Goal: Information Seeking & Learning: Learn about a topic

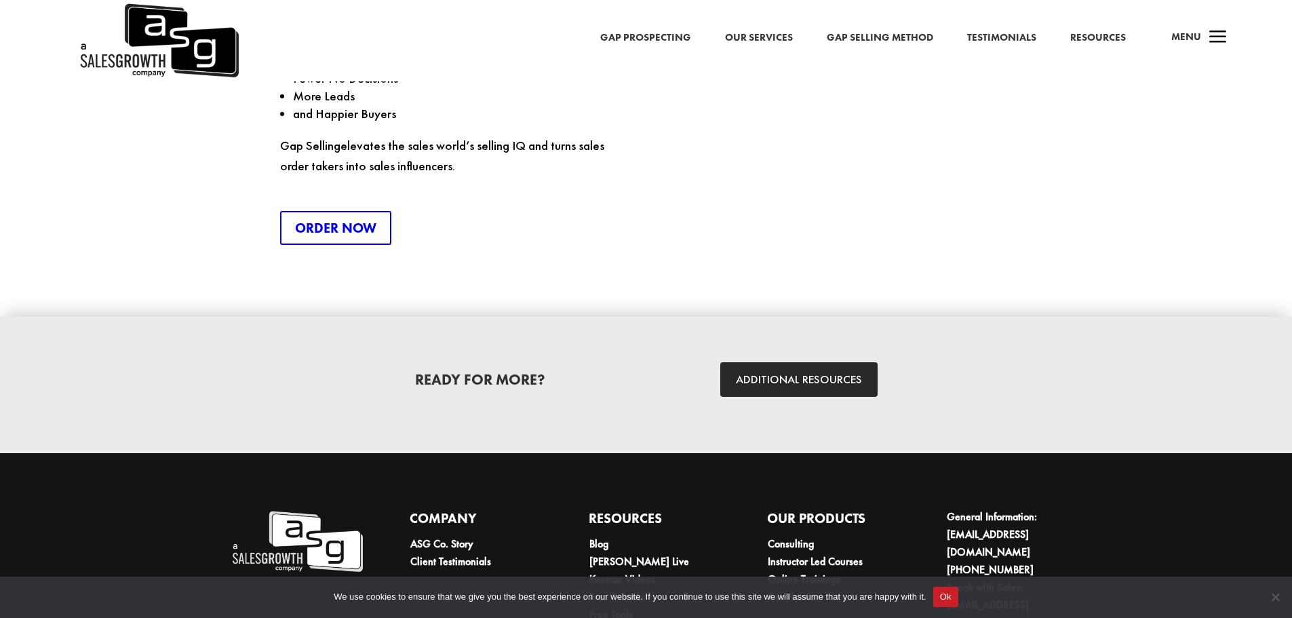
scroll to position [3690, 0]
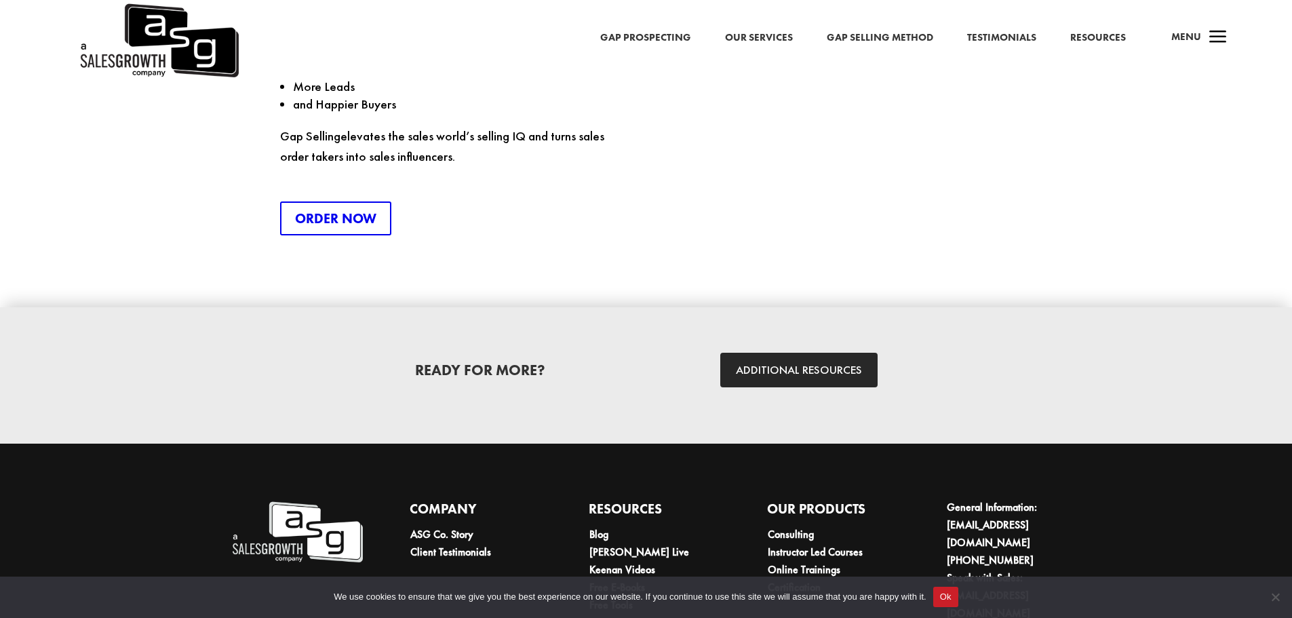
click at [621, 201] on div "Order Now" at bounding box center [453, 218] width 346 height 34
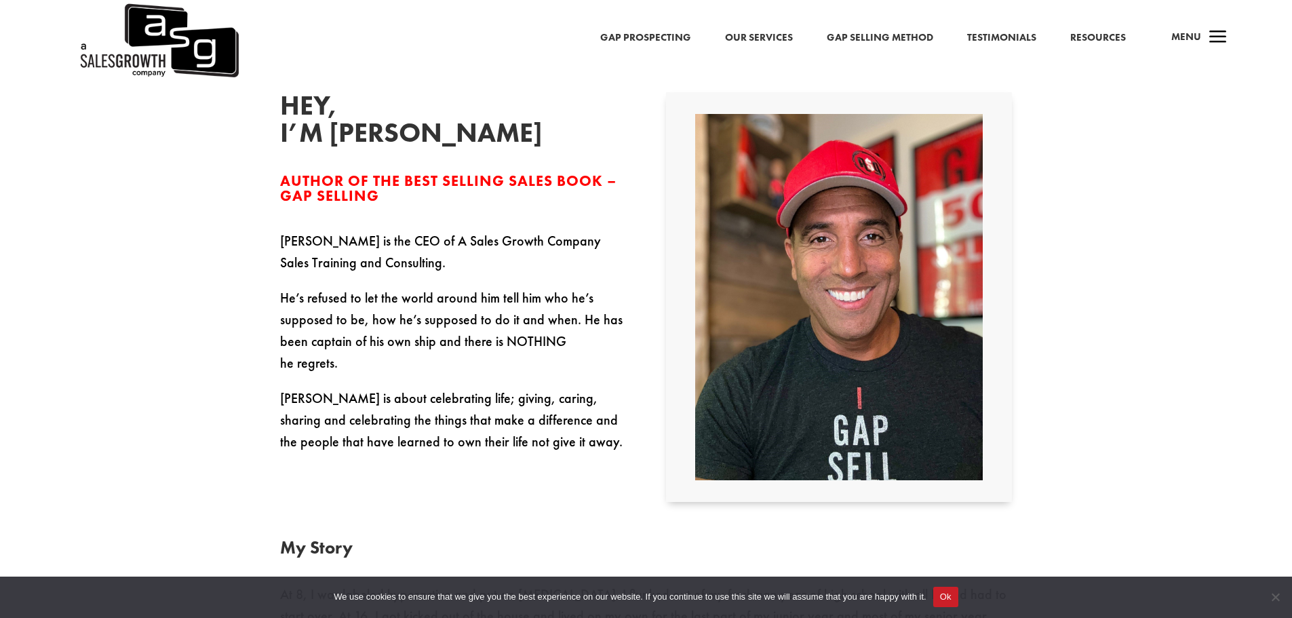
scroll to position [434, 0]
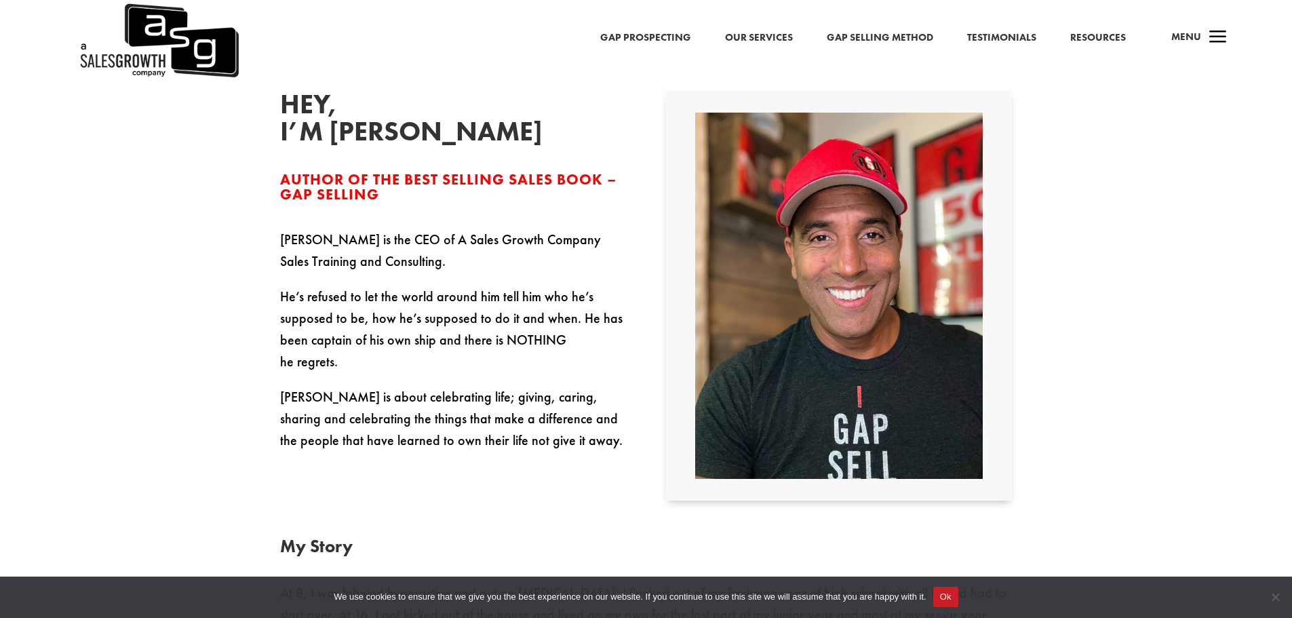
click at [1229, 37] on span "a" at bounding box center [1218, 37] width 27 height 27
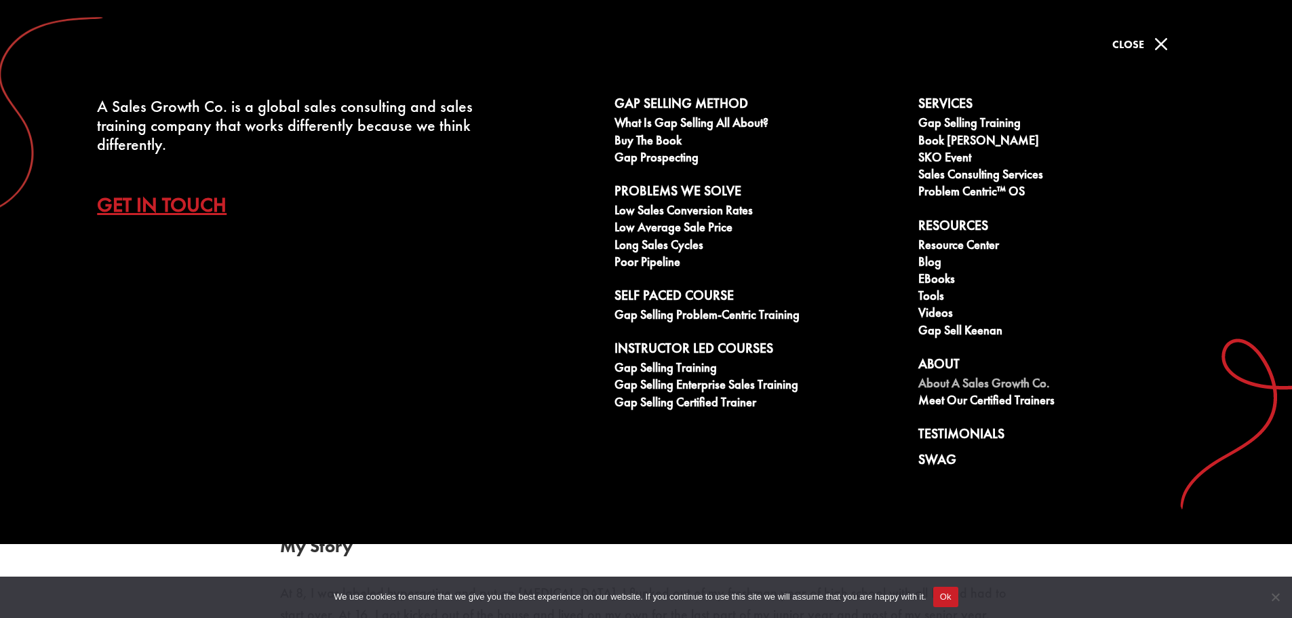
click at [1014, 385] on link "About A Sales Growth Co." at bounding box center [1063, 385] width 289 height 17
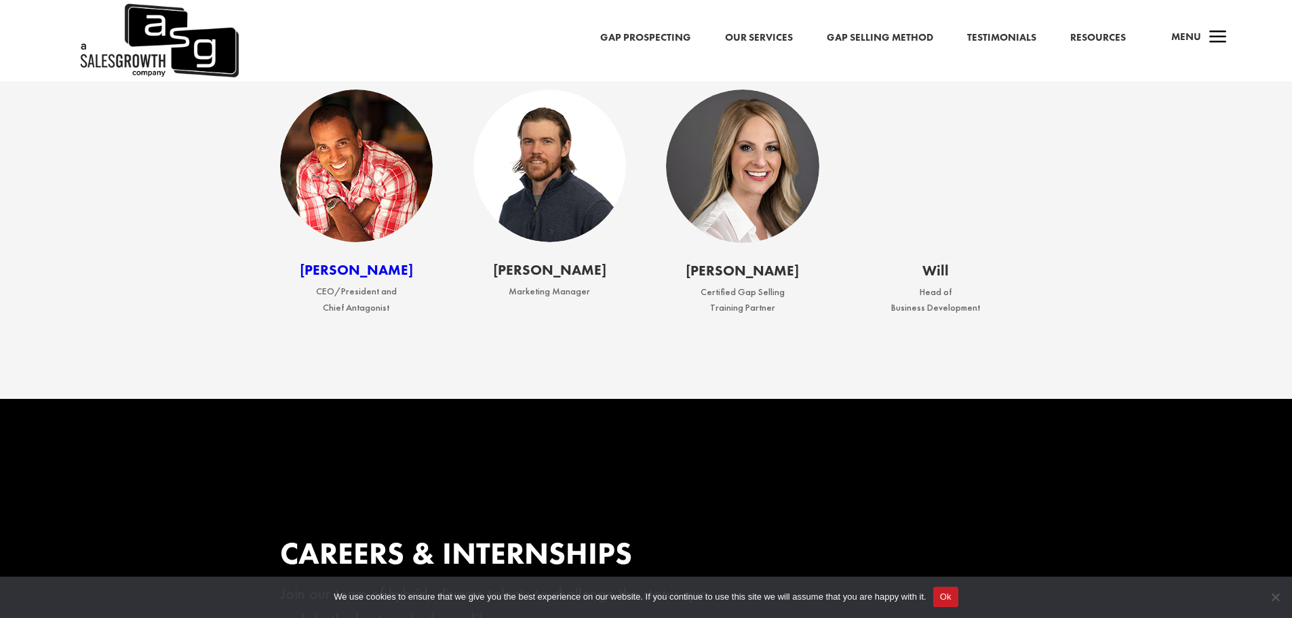
scroll to position [2035, 0]
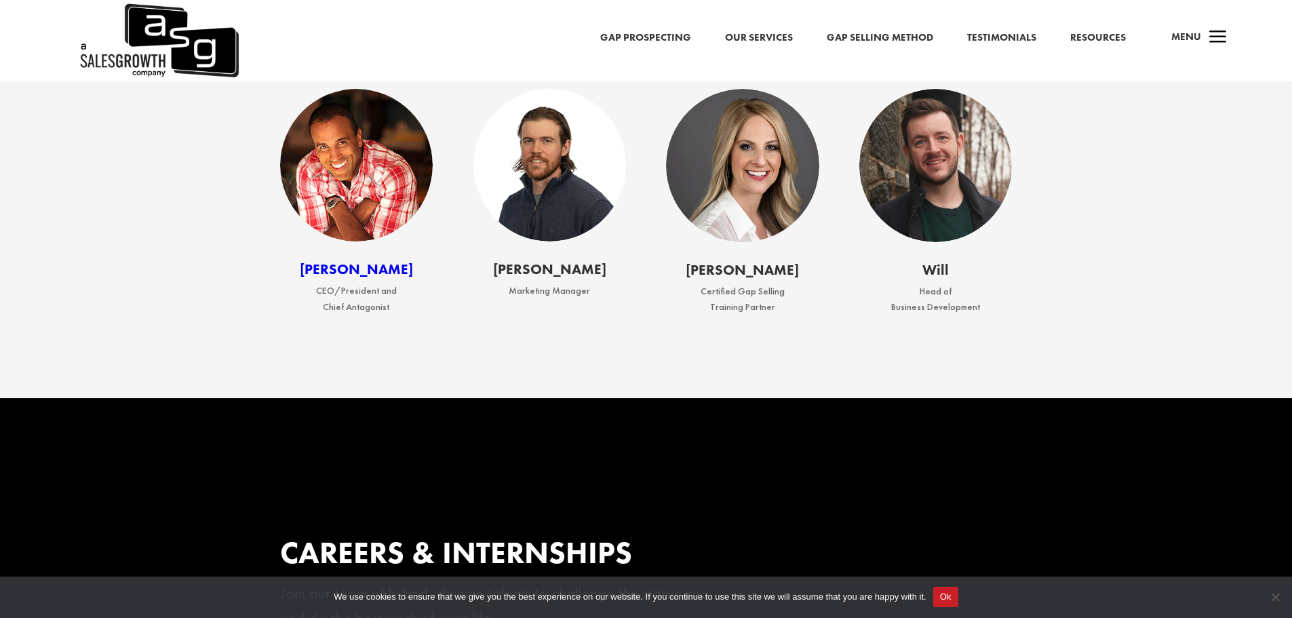
click at [353, 278] on link "Keenan" at bounding box center [356, 269] width 113 height 18
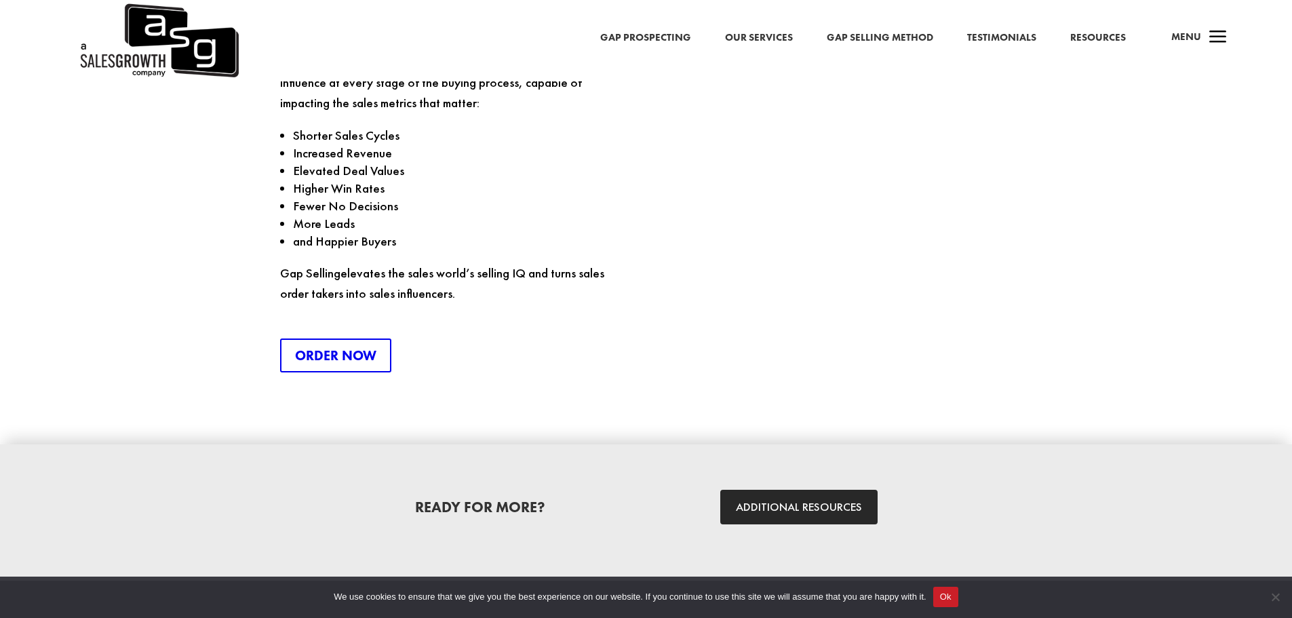
scroll to position [3690, 0]
